Goal: Information Seeking & Learning: Learn about a topic

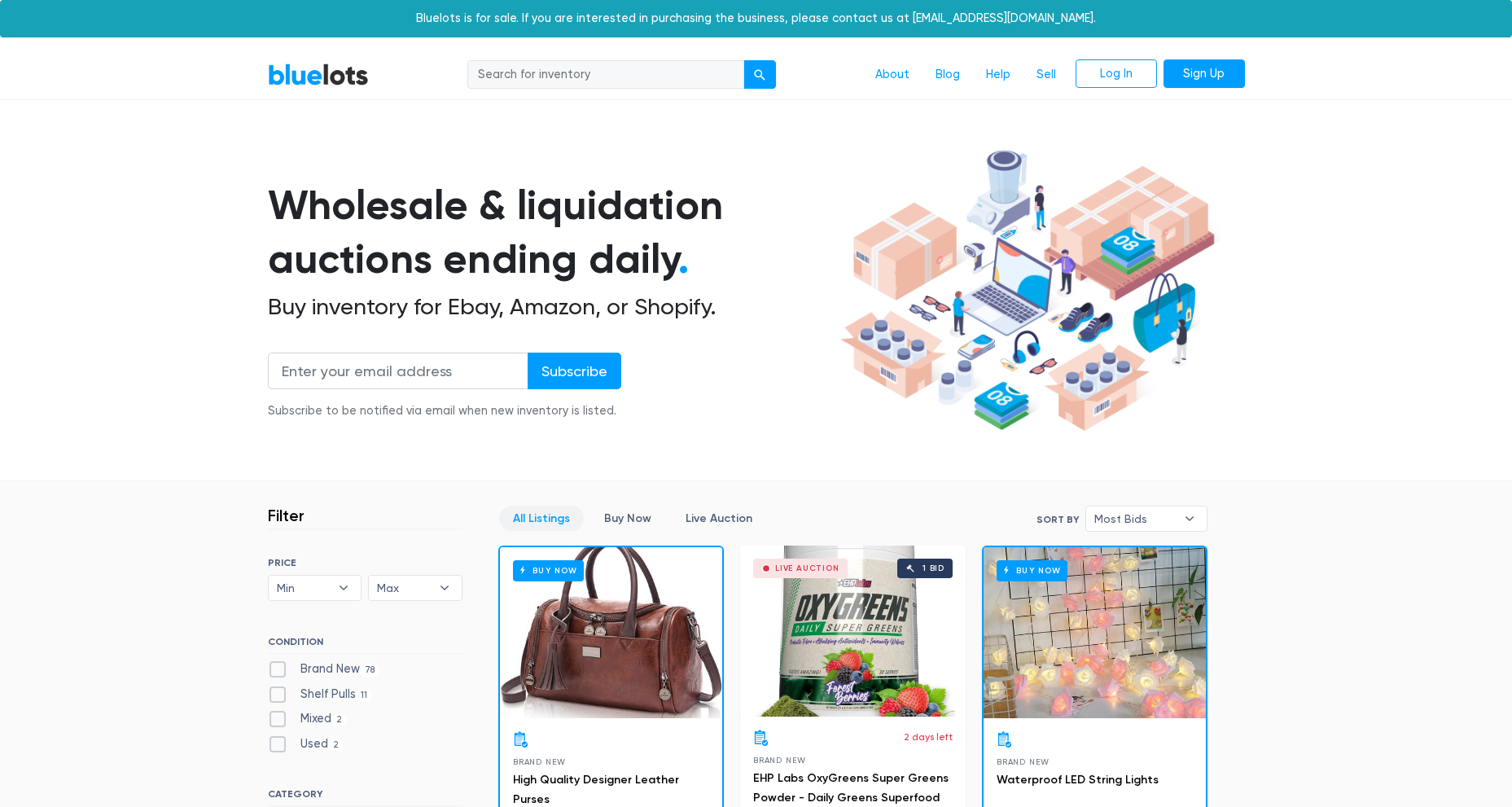
click at [564, 74] on input "search" at bounding box center [605, 75] width 276 height 30
type input "boat"
click at [744, 60] on button "submit" at bounding box center [760, 75] width 33 height 30
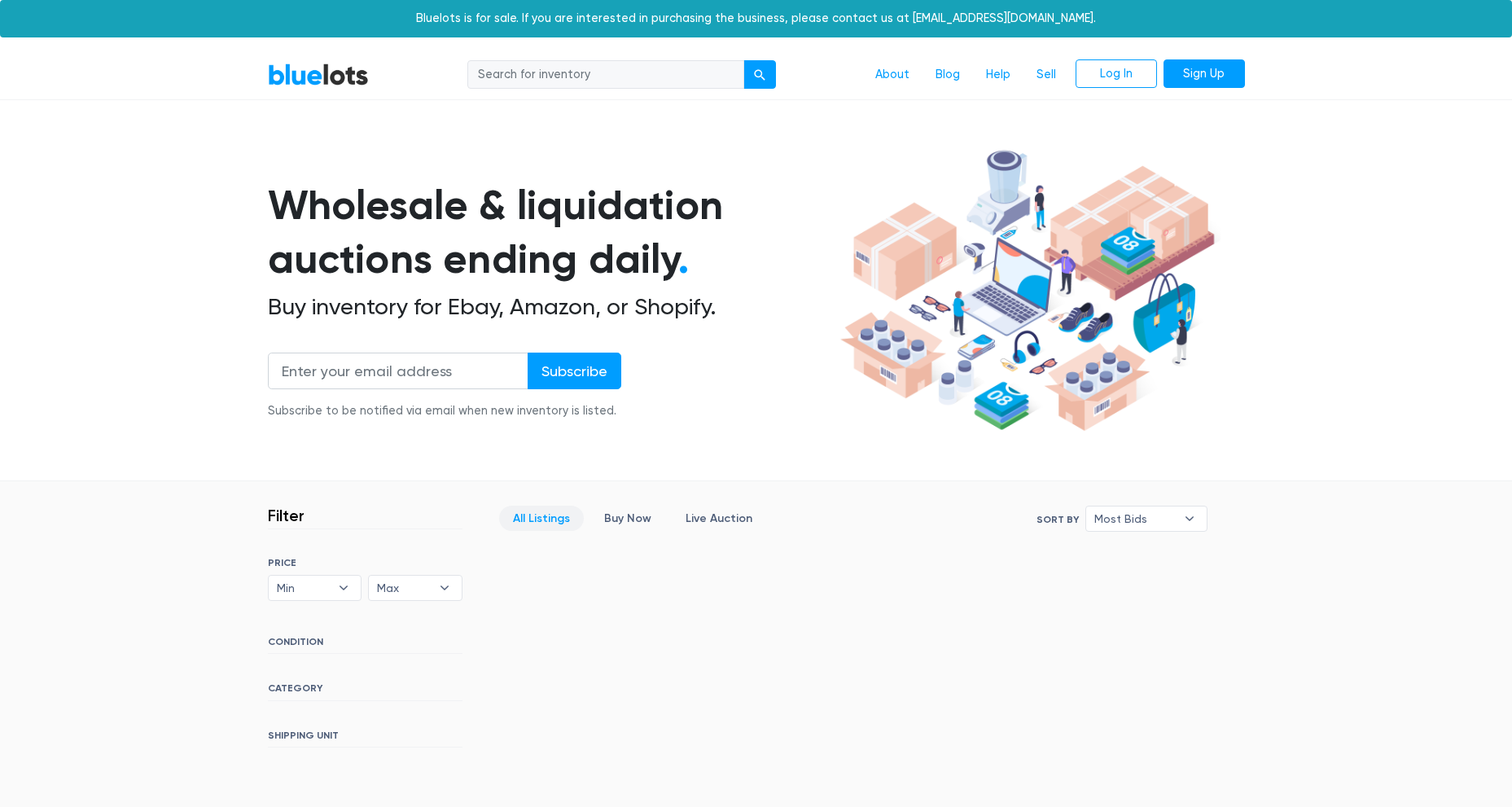
click at [544, 77] on input "search" at bounding box center [605, 75] width 276 height 30
type input "kayak"
click at [744, 60] on button "submit" at bounding box center [760, 75] width 33 height 30
click at [544, 77] on input "search" at bounding box center [605, 75] width 276 height 30
type input "scooter"
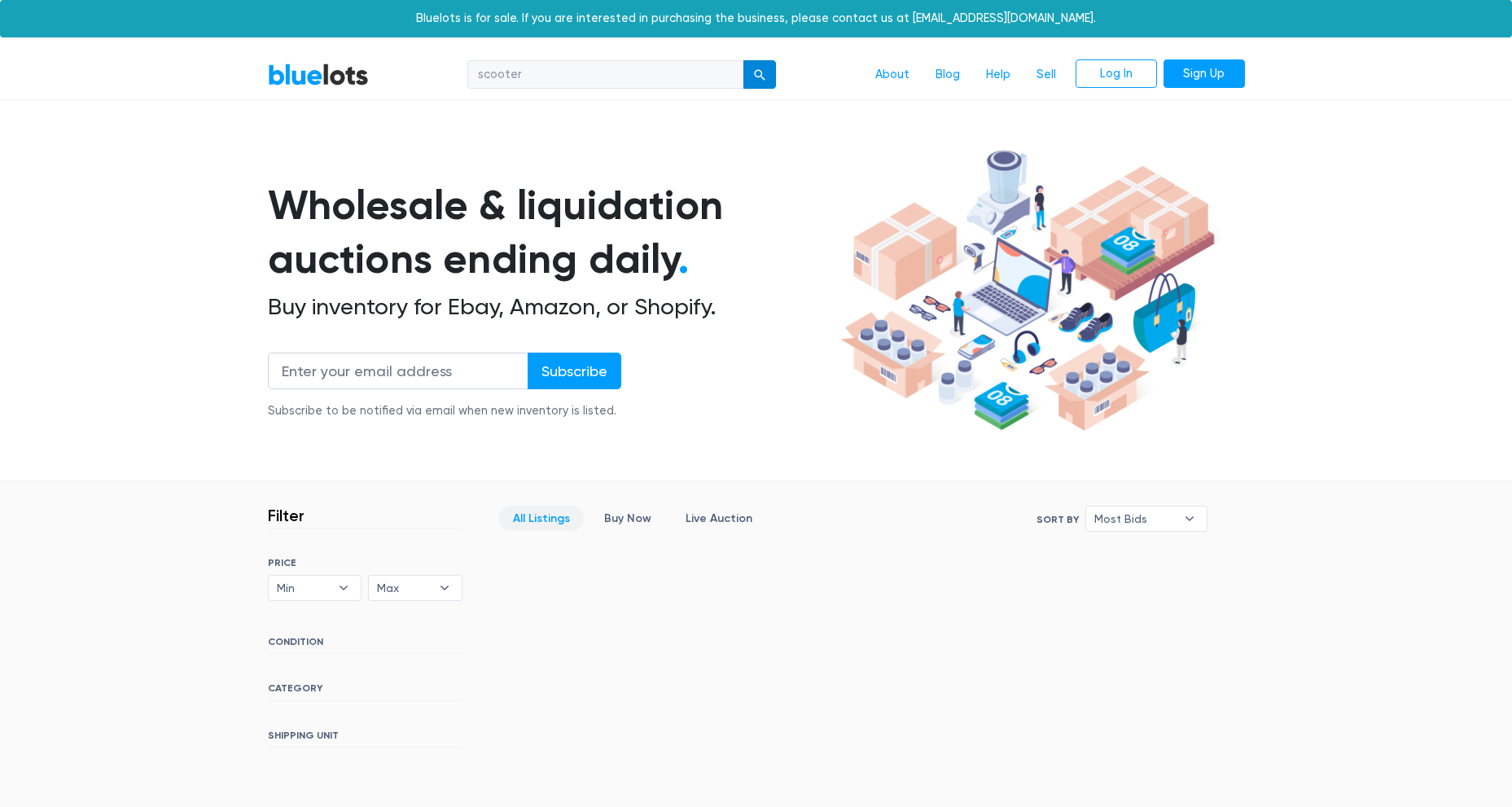
click at [768, 75] on button "submit" at bounding box center [760, 75] width 33 height 30
click at [543, 73] on input "search" at bounding box center [605, 75] width 276 height 30
type input "kegerator"
click at [744, 60] on button "submit" at bounding box center [760, 75] width 33 height 30
